Goal: Information Seeking & Learning: Learn about a topic

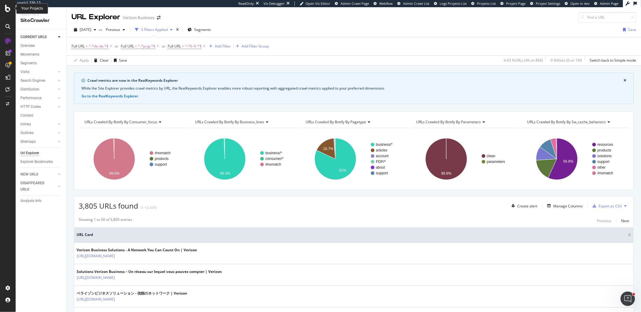
click at [7, 8] on icon at bounding box center [7, 8] width 5 height 7
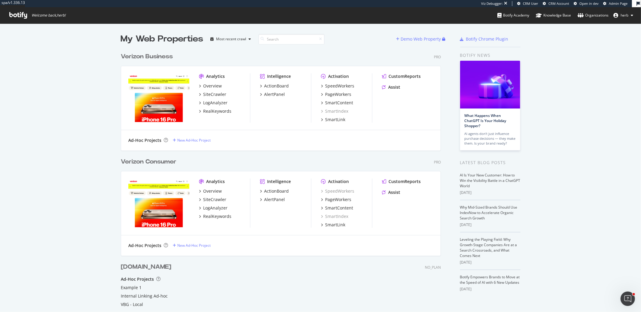
scroll to position [290, 320]
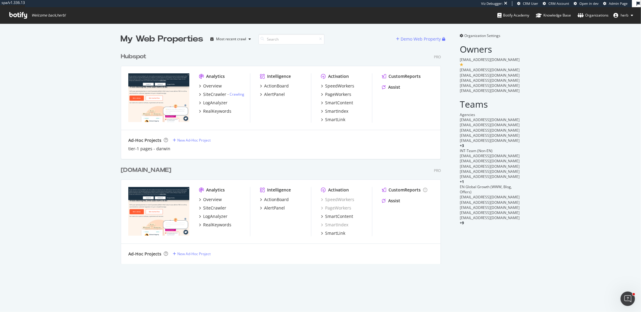
scroll to position [214, 320]
click at [207, 224] on div "RealKeywords" at bounding box center [217, 225] width 28 height 6
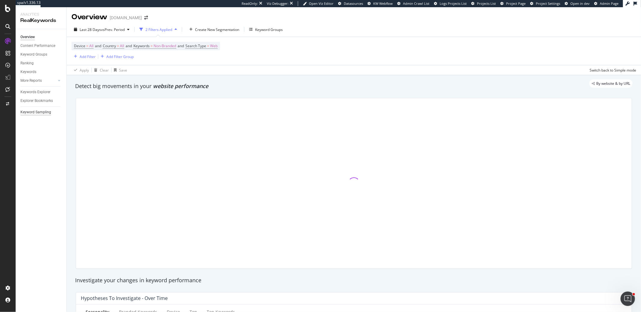
click at [44, 112] on div "Keyword Sampling" at bounding box center [35, 112] width 31 height 6
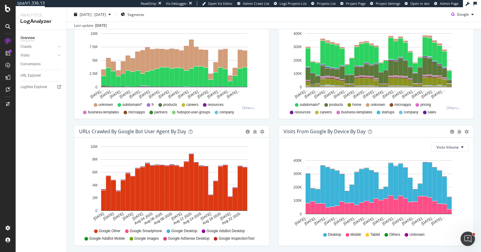
scroll to position [235, 0]
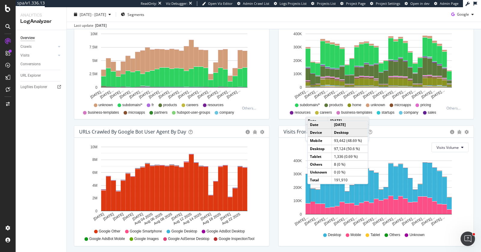
click at [297, 248] on div "Visits From Google By Device By Day Timeline (by Value) Timeline (by Percentage…" at bounding box center [376, 188] width 204 height 127
